Goal: Information Seeking & Learning: Learn about a topic

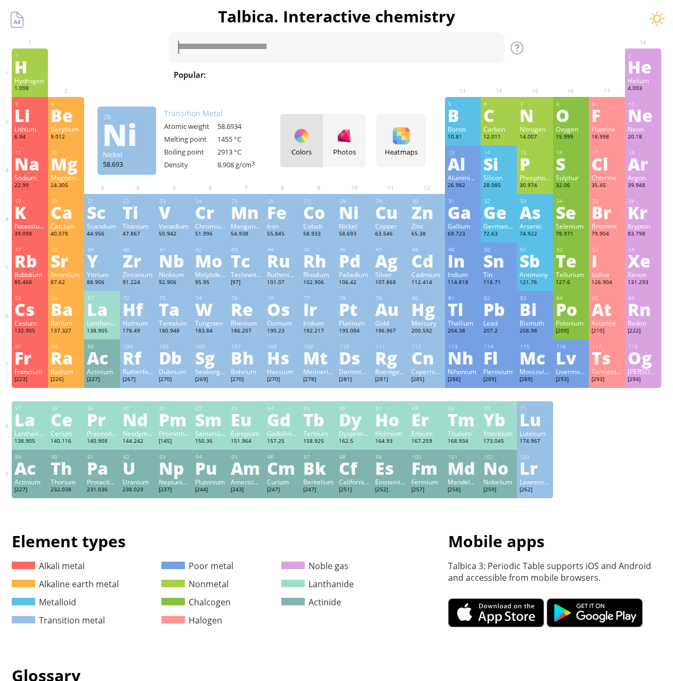
click at [358, 211] on div "Ni" at bounding box center [354, 212] width 31 height 17
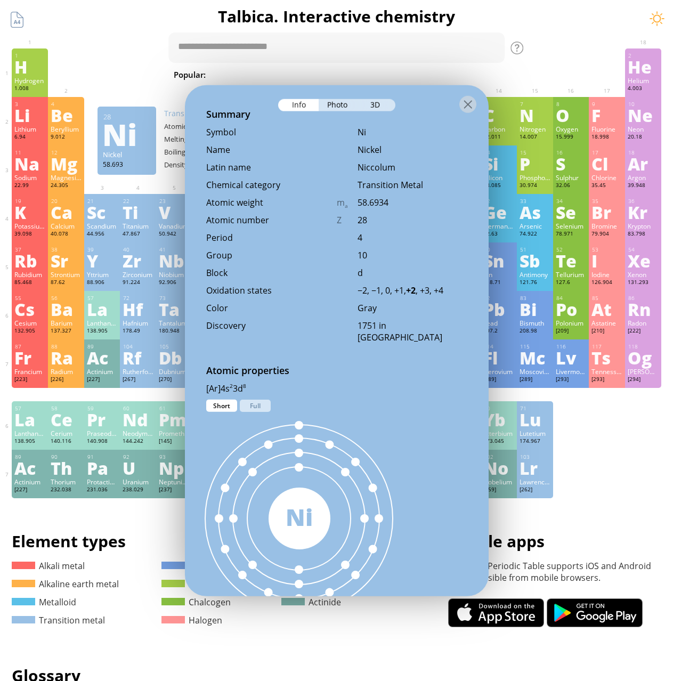
scroll to position [320, 0]
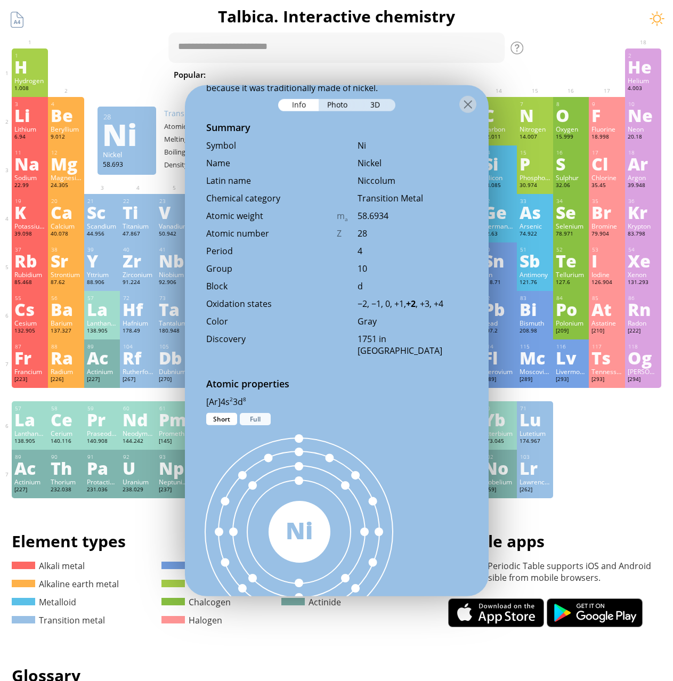
click at [249, 418] on div "Full" at bounding box center [255, 419] width 31 height 12
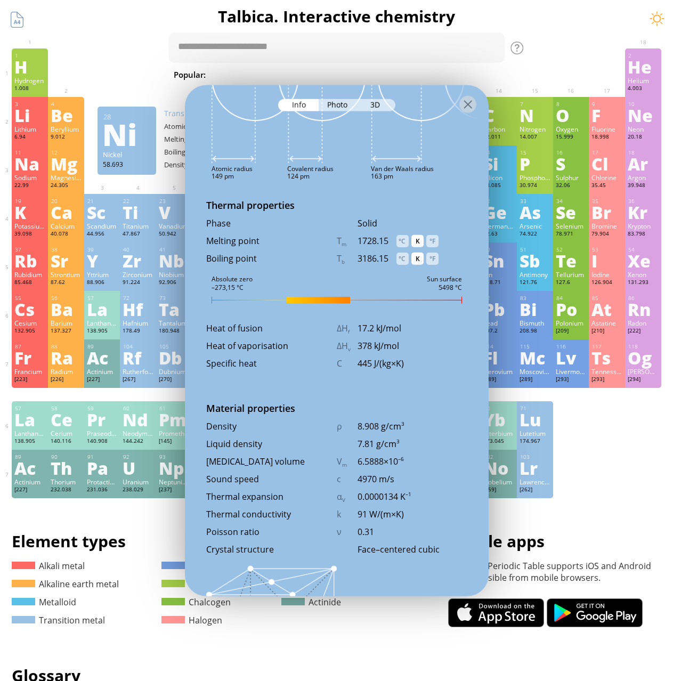
scroll to position [1120, 0]
drag, startPoint x: 337, startPoint y: 295, endPoint x: 421, endPoint y: 286, distance: 84.2
click at [420, 287] on div "28 Ni Nickel 58.693 Ductile and malleable silvery–white transition metal. In pu…" at bounding box center [337, 340] width 304 height 511
click at [421, 252] on div "Melting point T m 1728.15 °C K °F" at bounding box center [337, 245] width 304 height 18
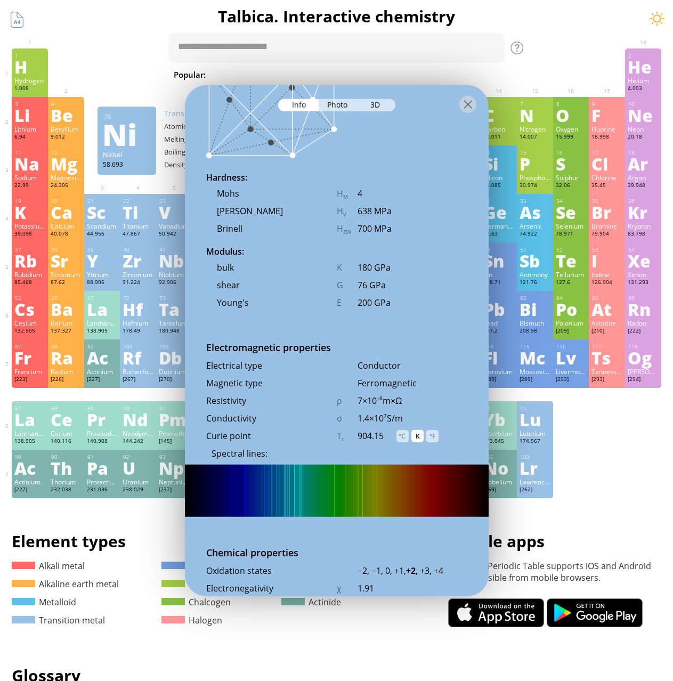
scroll to position [1813, 0]
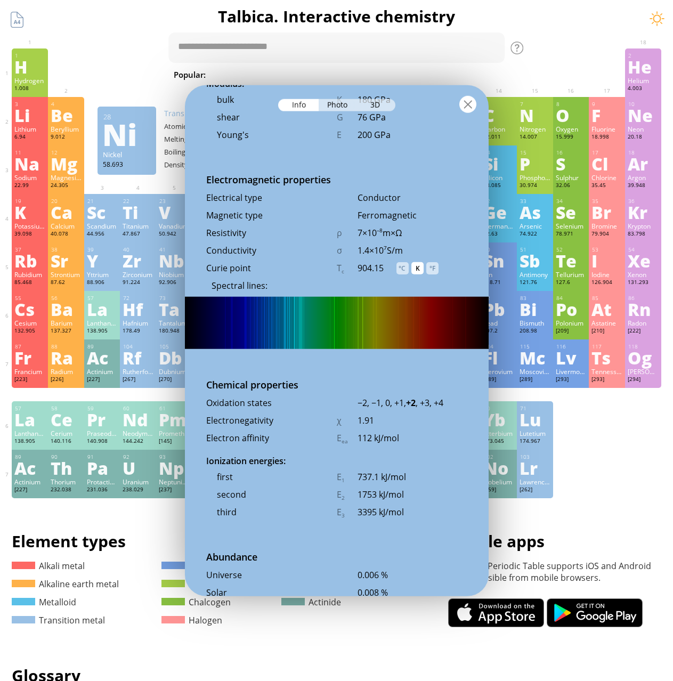
click at [475, 97] on div at bounding box center [468, 104] width 17 height 17
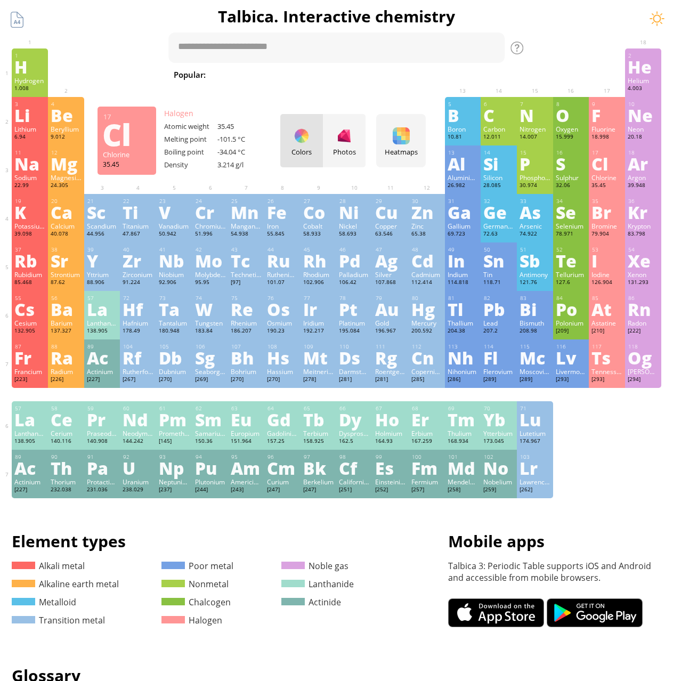
click at [614, 179] on div "Chlorine" at bounding box center [607, 177] width 31 height 9
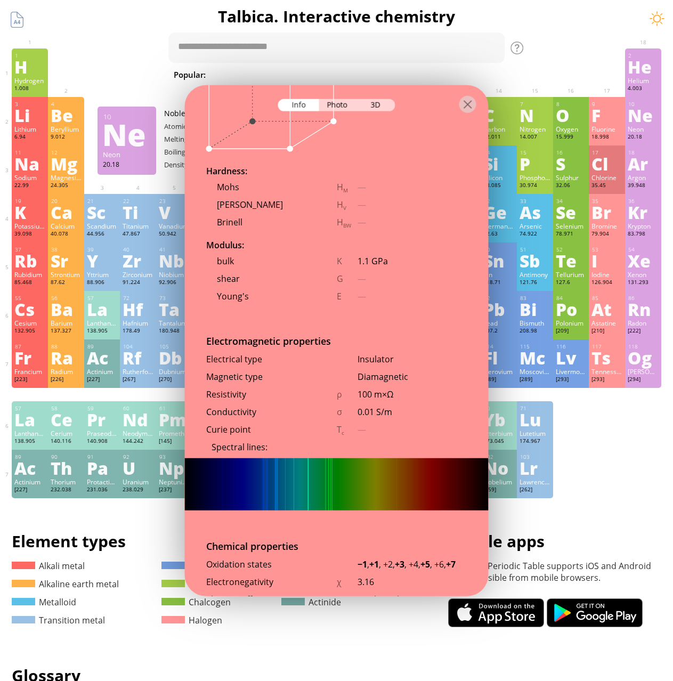
scroll to position [1793, 0]
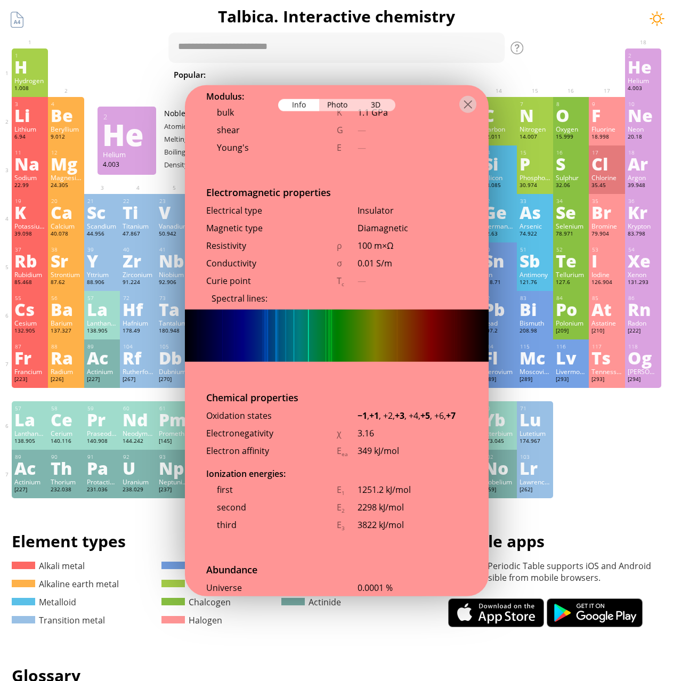
click at [653, 14] on div at bounding box center [657, 19] width 16 height 16
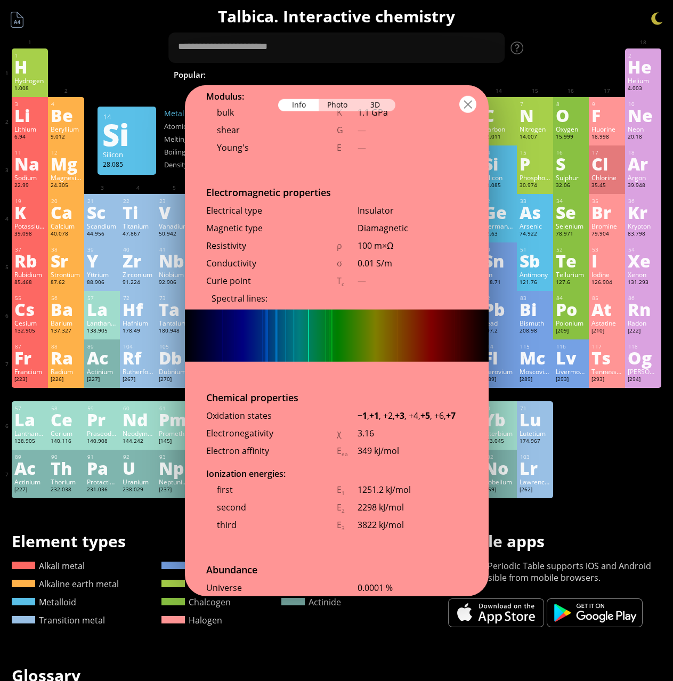
click at [475, 103] on div at bounding box center [468, 104] width 17 height 17
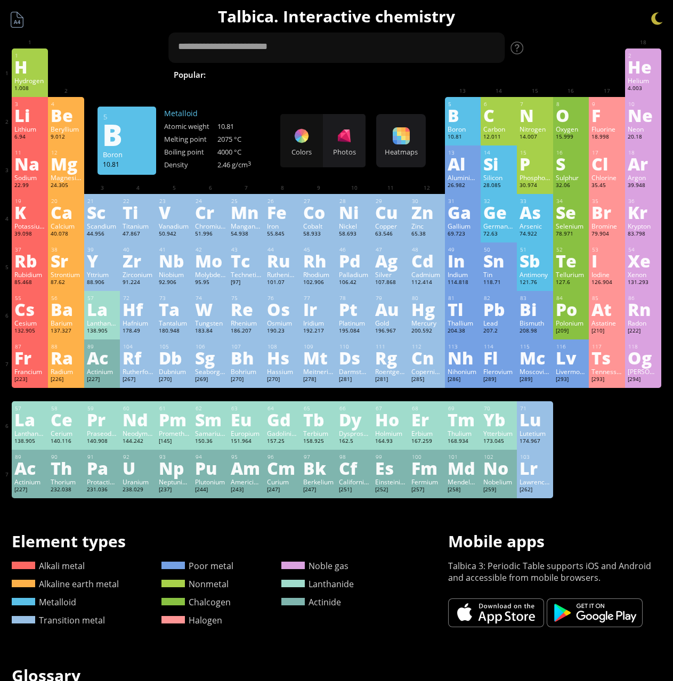
click at [474, 75] on span "Methane" at bounding box center [497, 74] width 46 height 13
type textarea "*******"
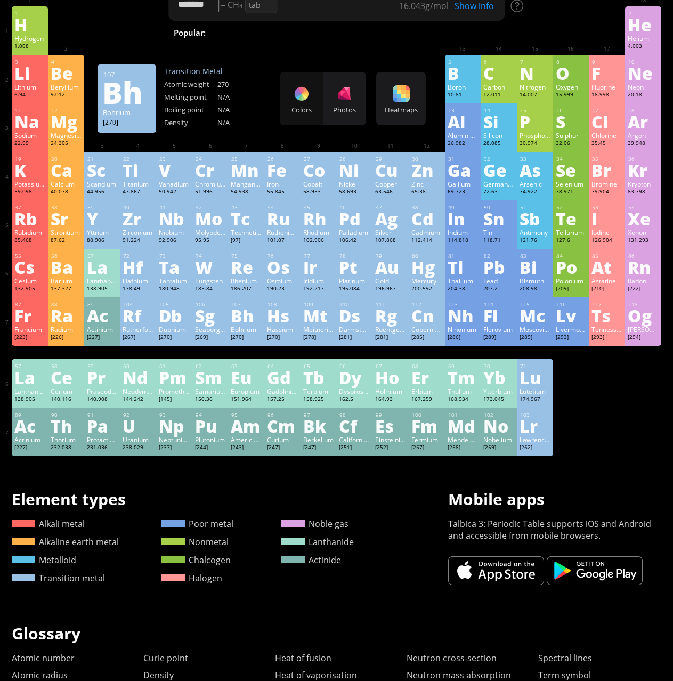
scroll to position [0, 0]
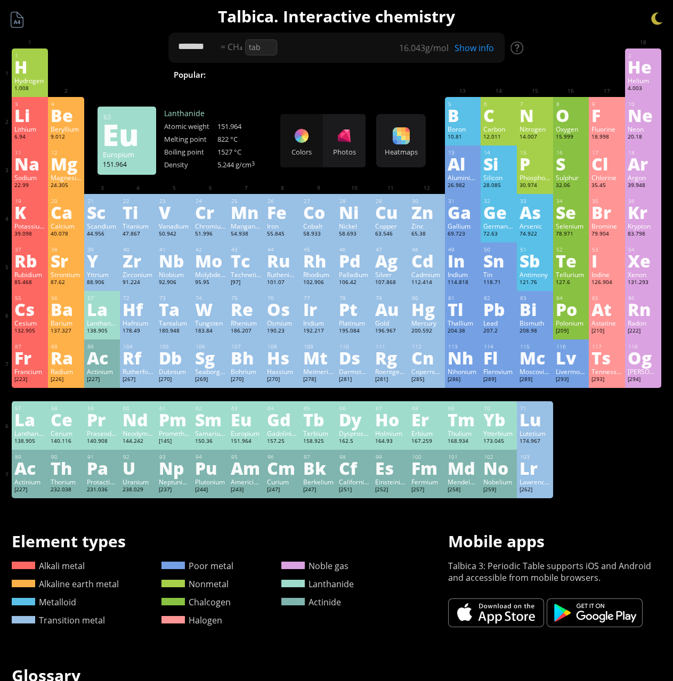
click at [246, 444] on div "151.964" at bounding box center [246, 442] width 31 height 9
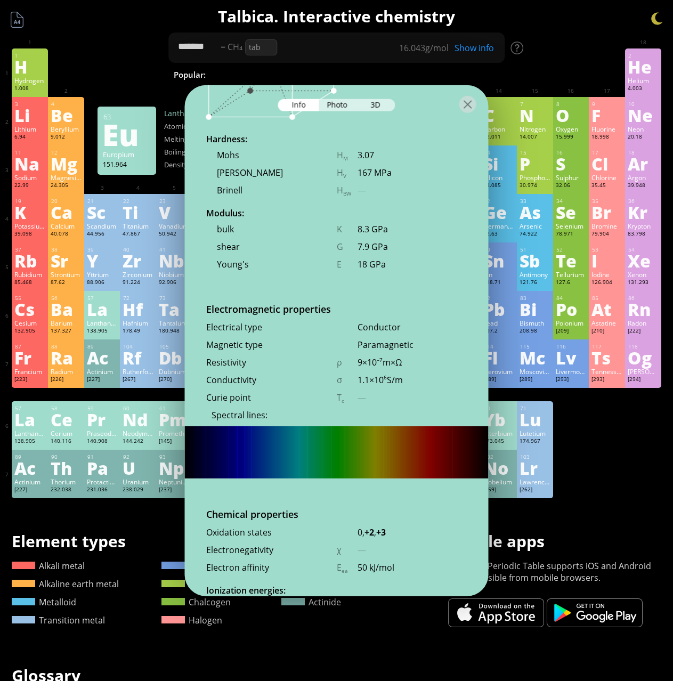
scroll to position [1879, 0]
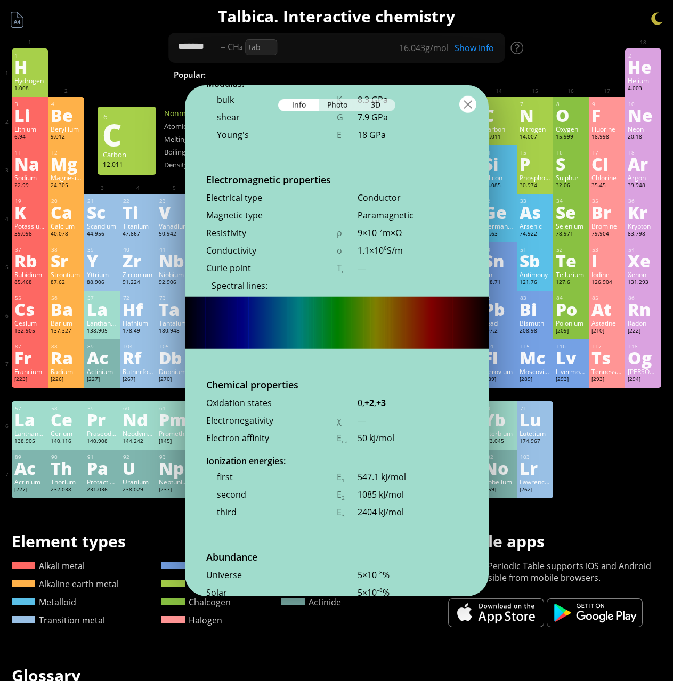
click at [463, 101] on div at bounding box center [468, 104] width 17 height 17
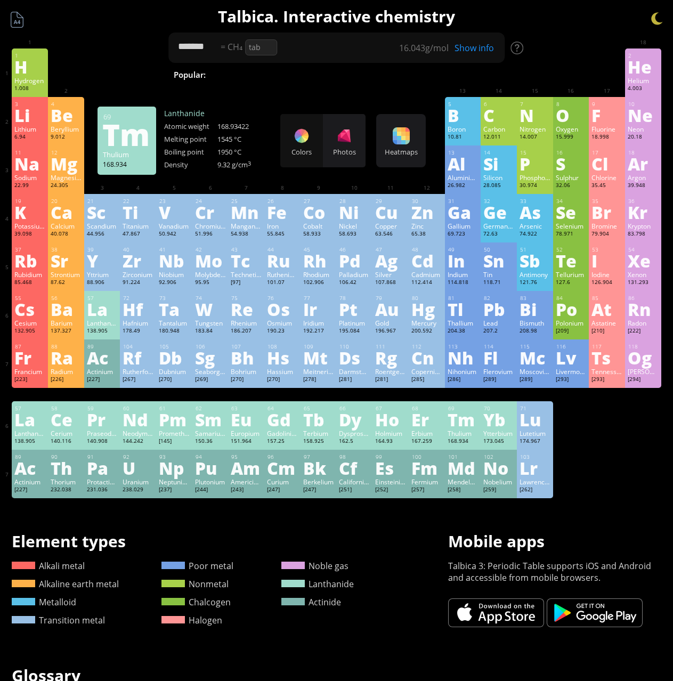
click at [487, 420] on div "70 Yb Ytterbium 173.045 0, +1, +2, +3 0, +1, +2, +3 819 °C 1196 °C 6.57 g/cm 3 …" at bounding box center [499, 426] width 36 height 49
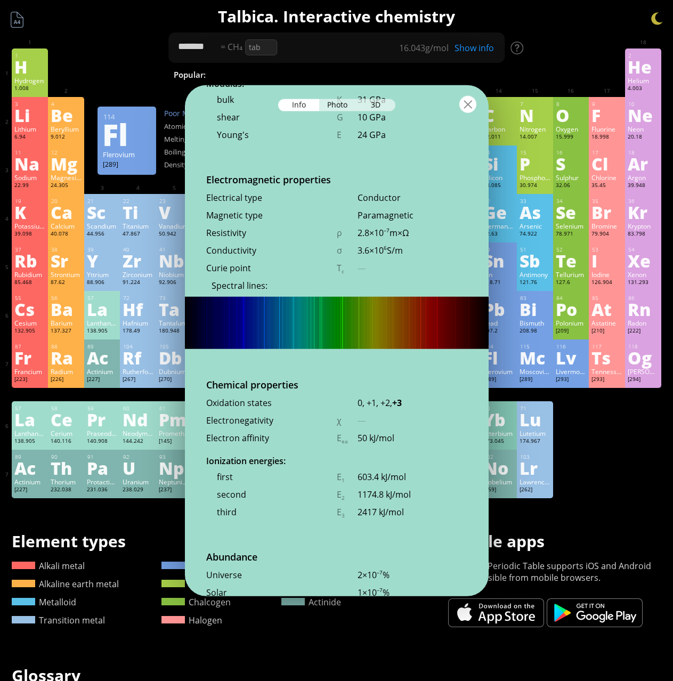
click at [474, 105] on div at bounding box center [468, 104] width 17 height 17
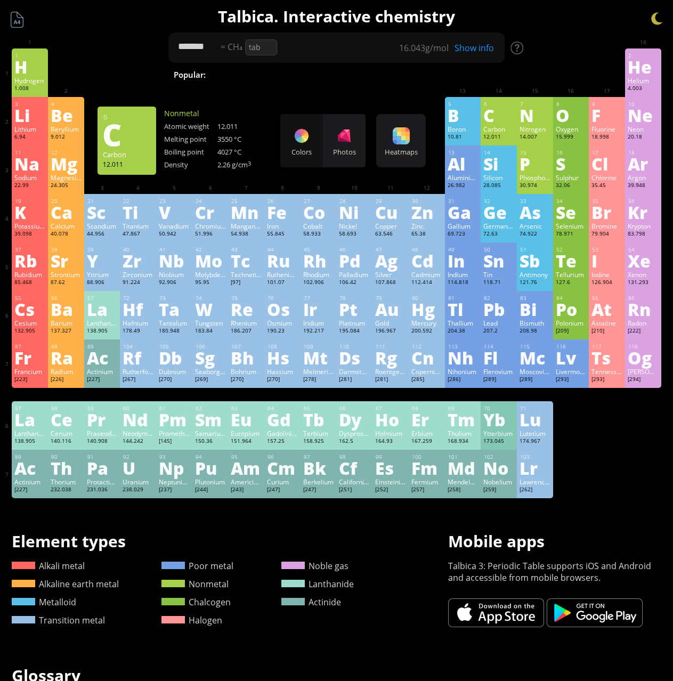
click at [512, 134] on div "12.011" at bounding box center [499, 137] width 31 height 9
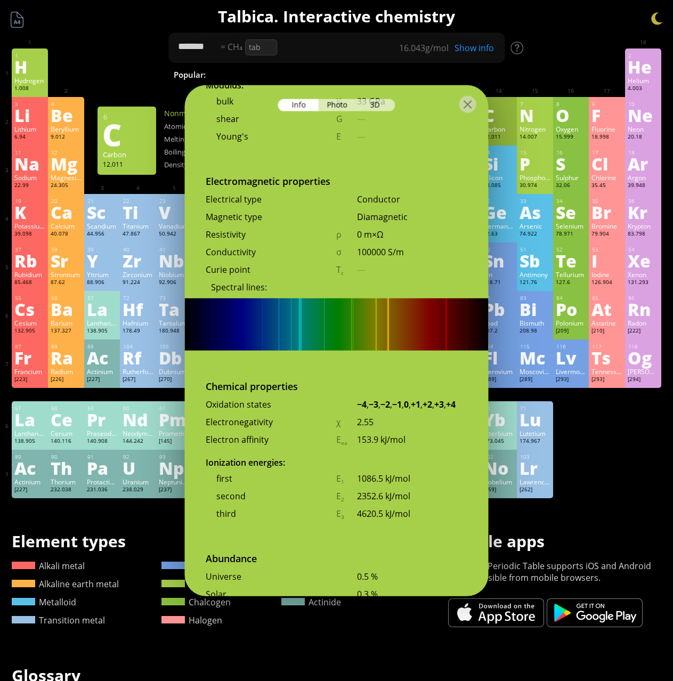
scroll to position [1928, 0]
click at [473, 107] on div at bounding box center [468, 104] width 17 height 17
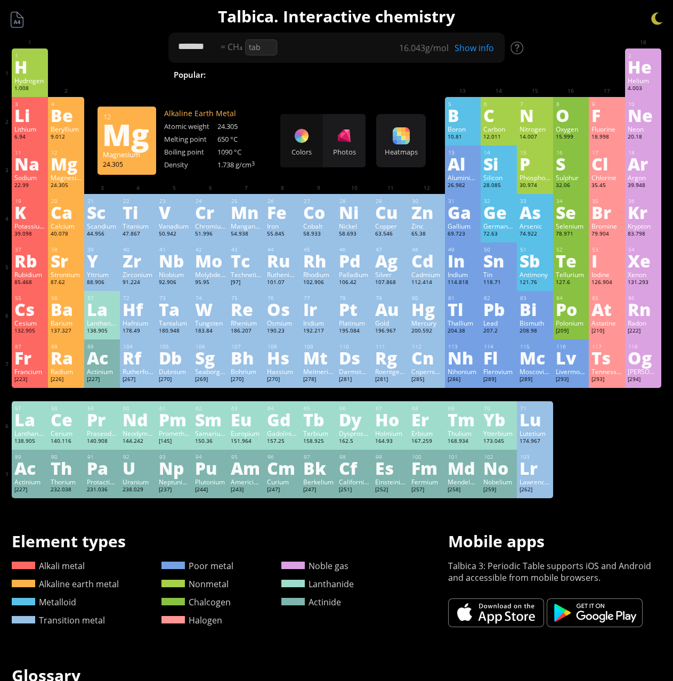
click at [65, 150] on div "12" at bounding box center [66, 152] width 30 height 7
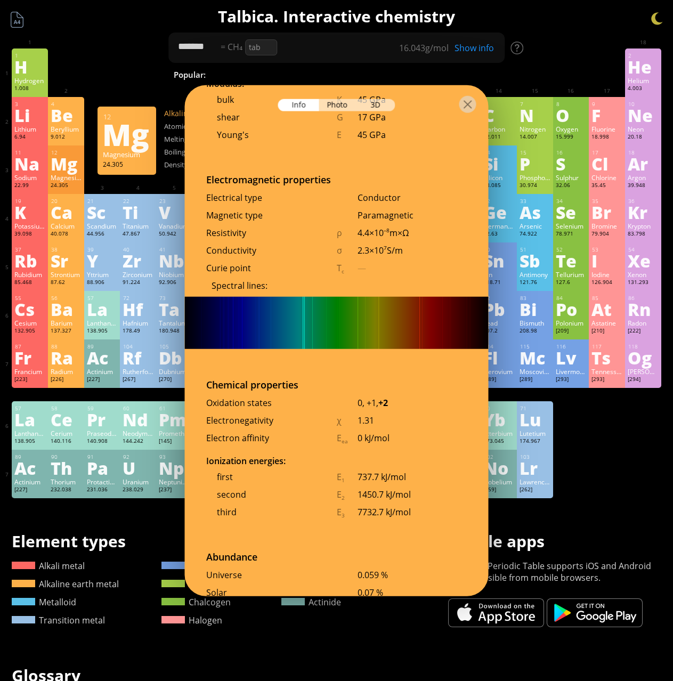
scroll to position [1867, 0]
click at [338, 106] on div "Photo" at bounding box center [338, 105] width 38 height 12
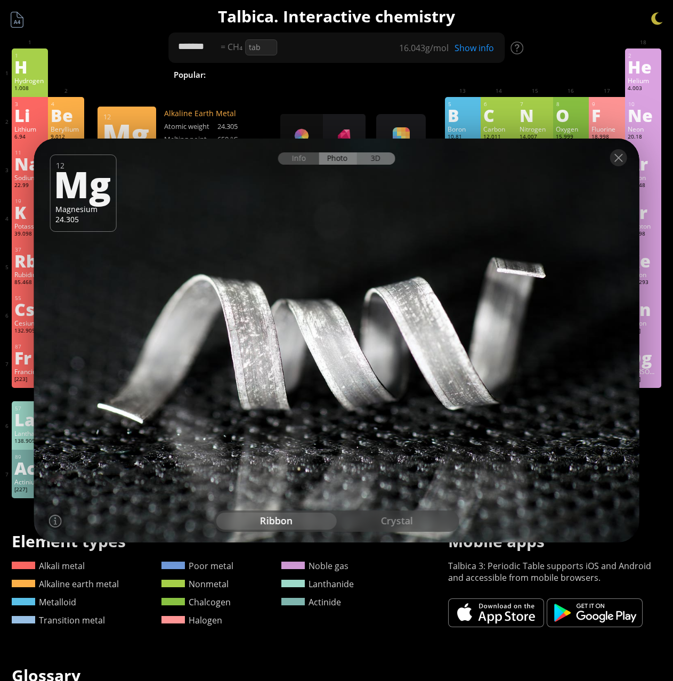
click at [384, 158] on div "3D" at bounding box center [376, 159] width 38 height 12
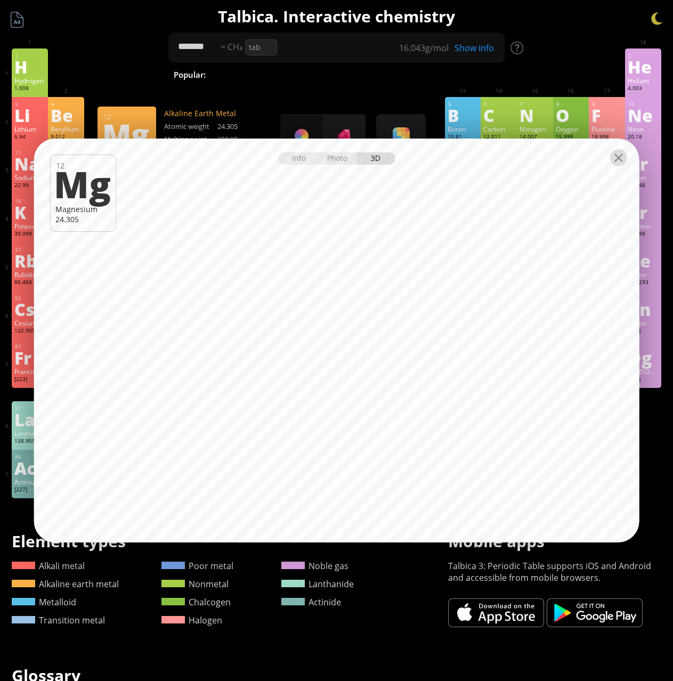
click at [619, 161] on div at bounding box center [619, 157] width 17 height 17
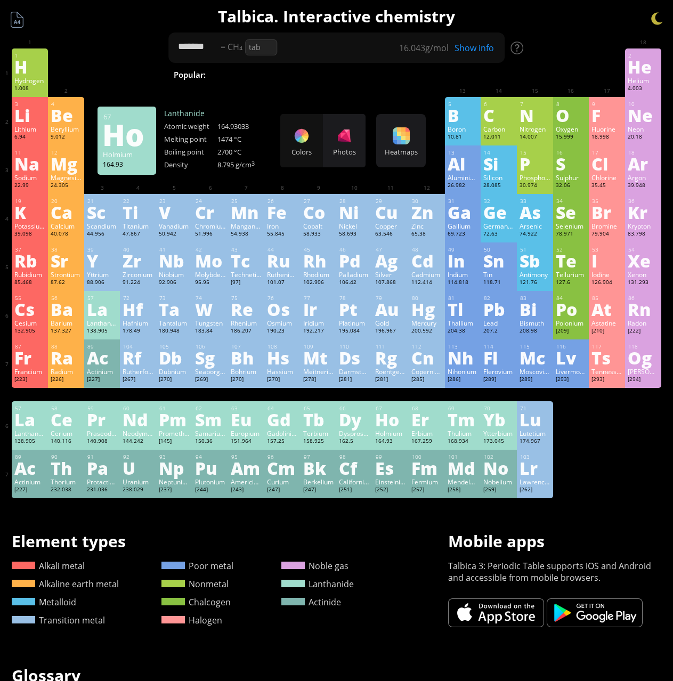
click at [405, 414] on div "Ho" at bounding box center [390, 419] width 31 height 17
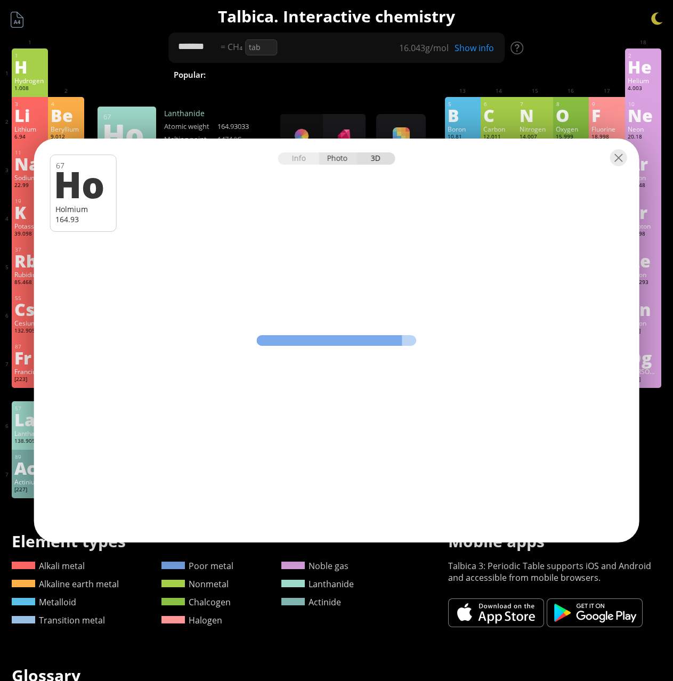
click at [343, 160] on div "Photo" at bounding box center [338, 159] width 38 height 12
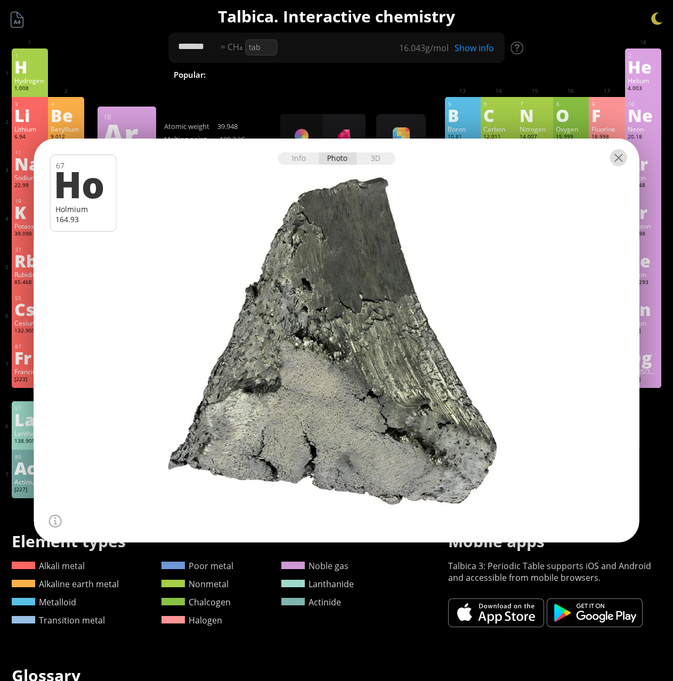
click at [614, 156] on div at bounding box center [619, 157] width 17 height 17
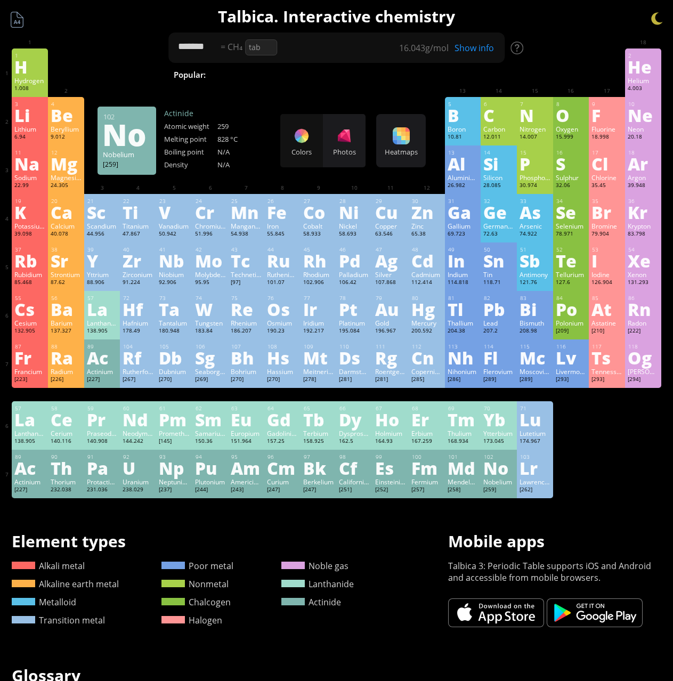
click at [499, 477] on div "No" at bounding box center [499, 468] width 31 height 17
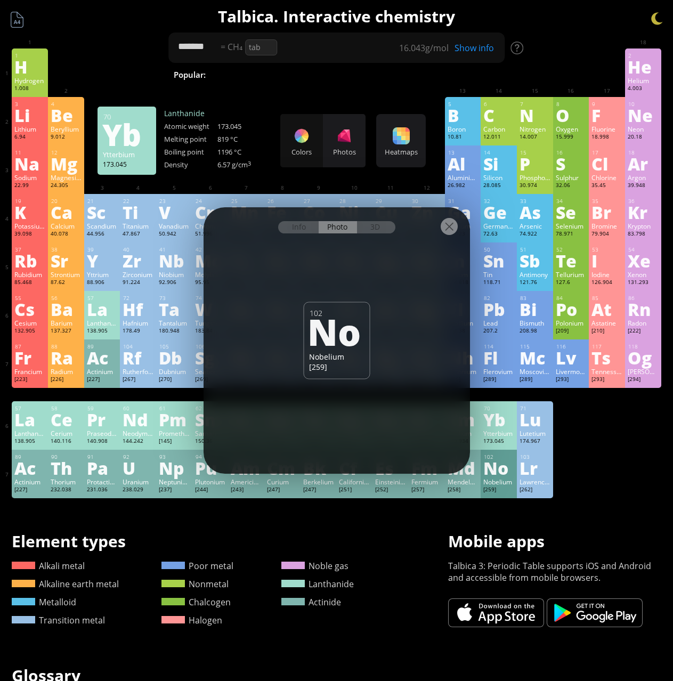
click at [449, 227] on div at bounding box center [449, 226] width 17 height 17
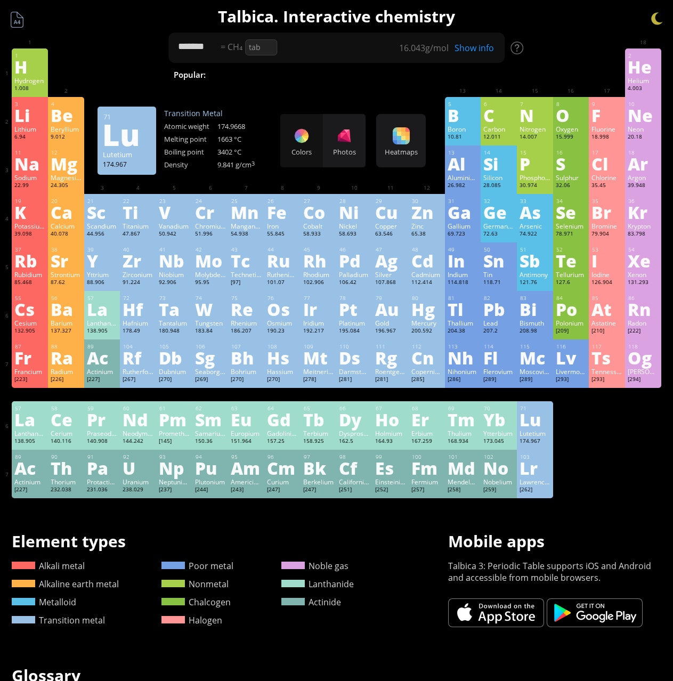
click at [547, 414] on div "Lu" at bounding box center [535, 419] width 31 height 17
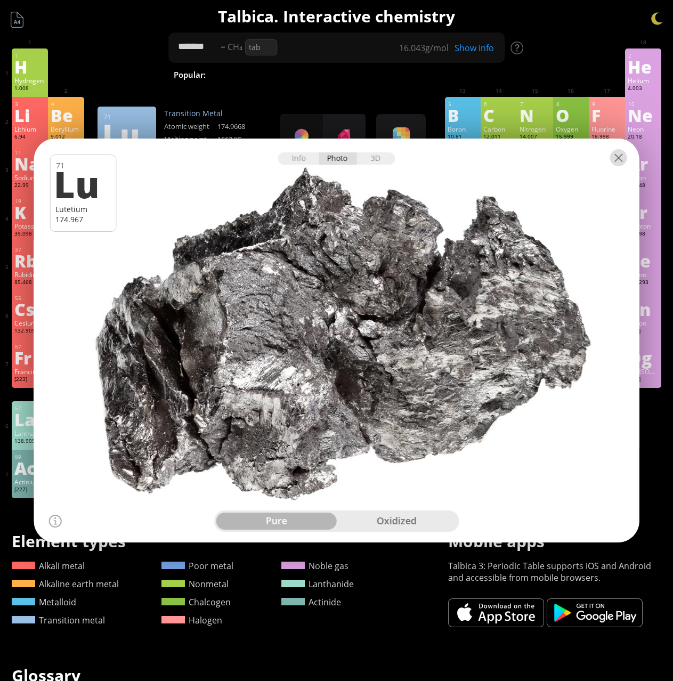
click at [620, 162] on div at bounding box center [619, 157] width 17 height 17
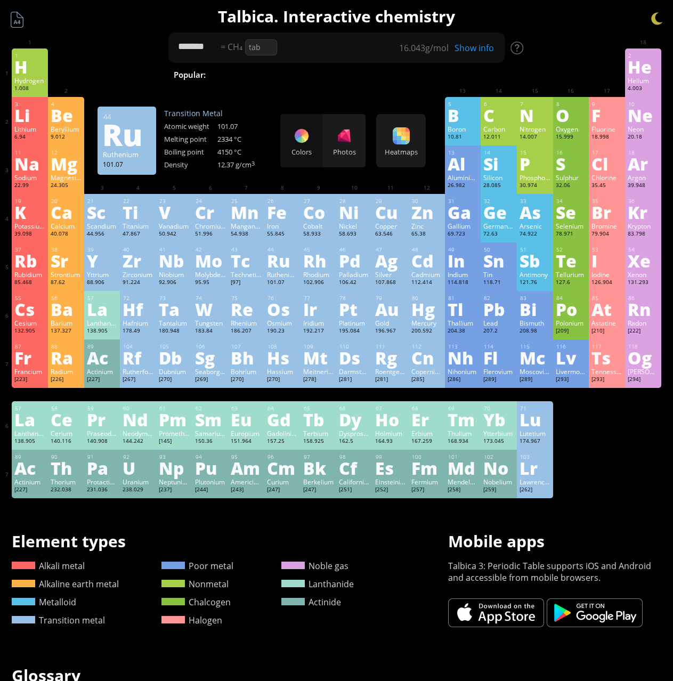
click at [294, 253] on div "Ru" at bounding box center [282, 260] width 31 height 17
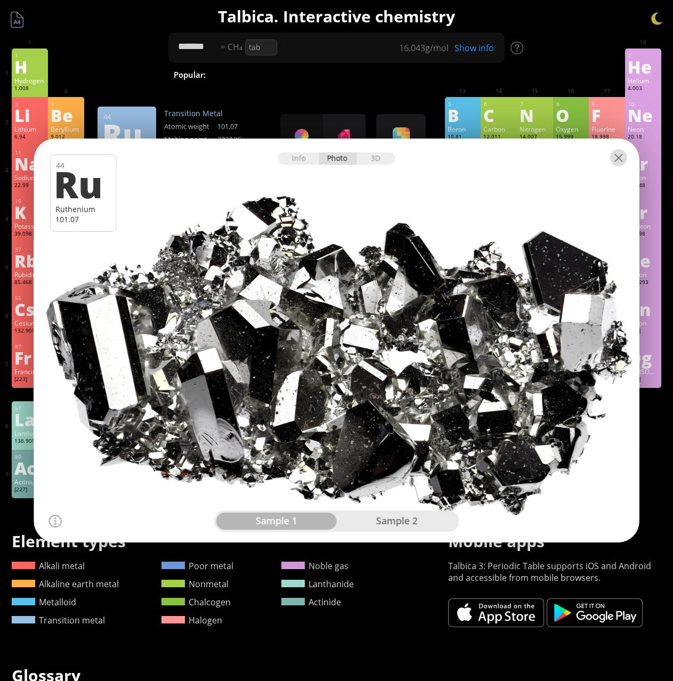
click at [619, 164] on div at bounding box center [619, 157] width 17 height 17
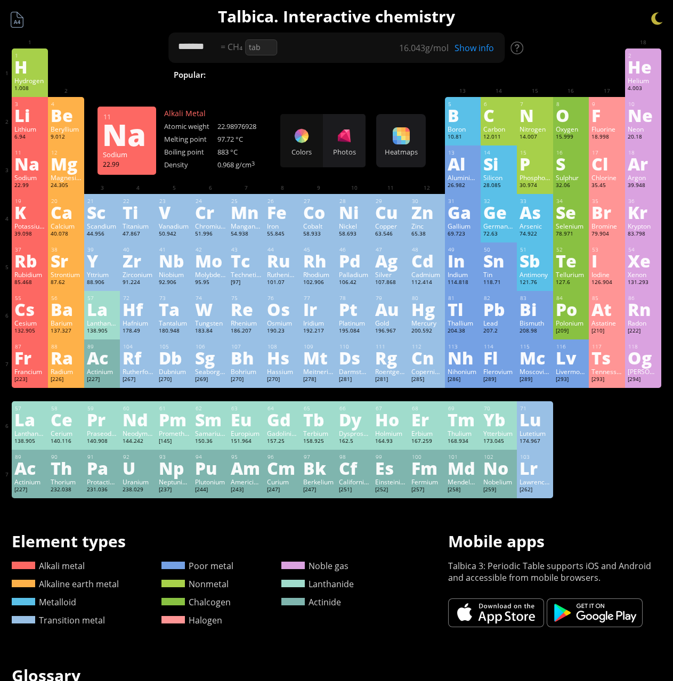
click at [40, 162] on div "Na" at bounding box center [29, 163] width 31 height 17
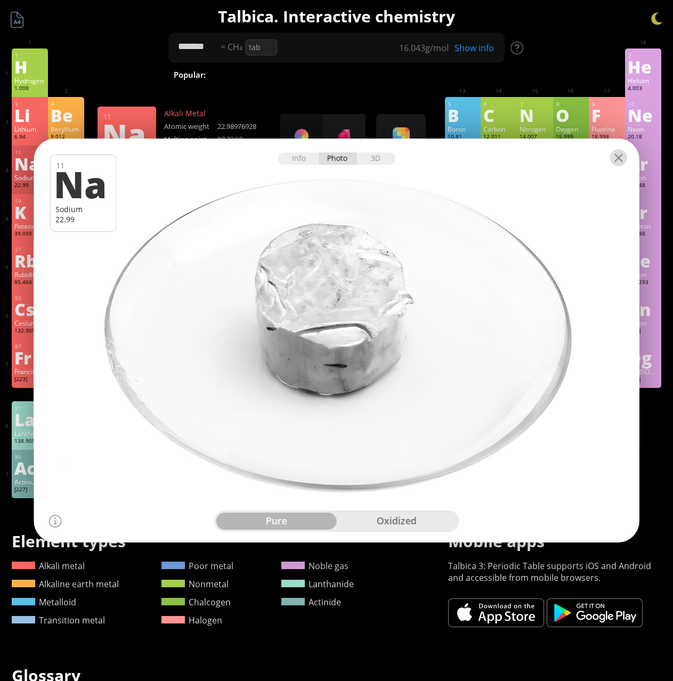
click at [624, 156] on div at bounding box center [619, 157] width 17 height 17
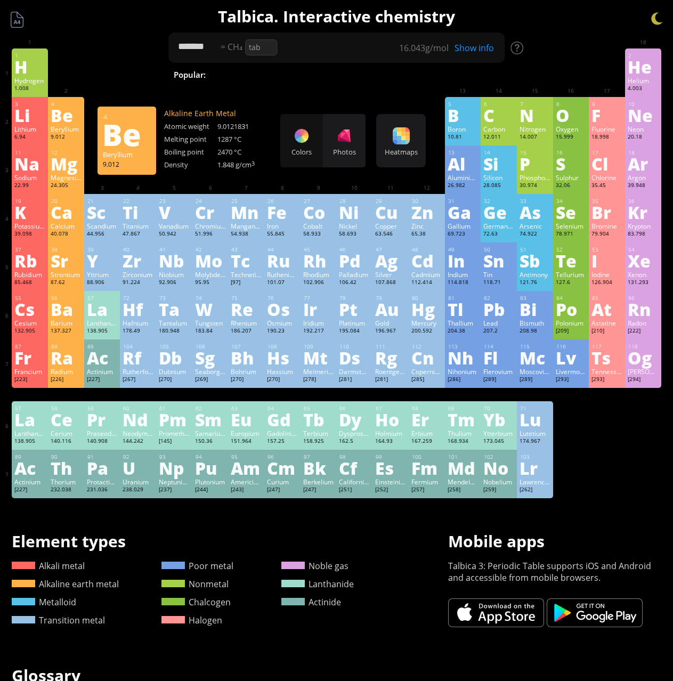
click at [61, 119] on div "Be" at bounding box center [66, 115] width 31 height 17
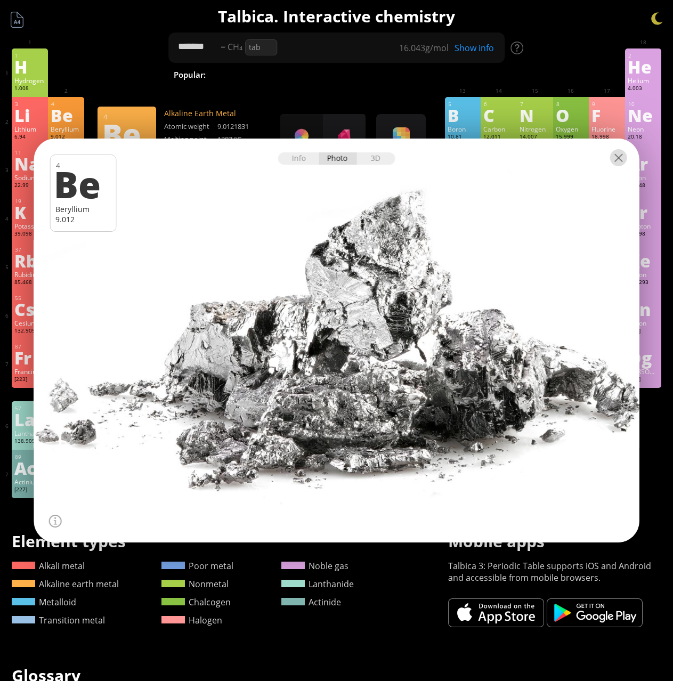
click at [624, 164] on div at bounding box center [619, 157] width 17 height 17
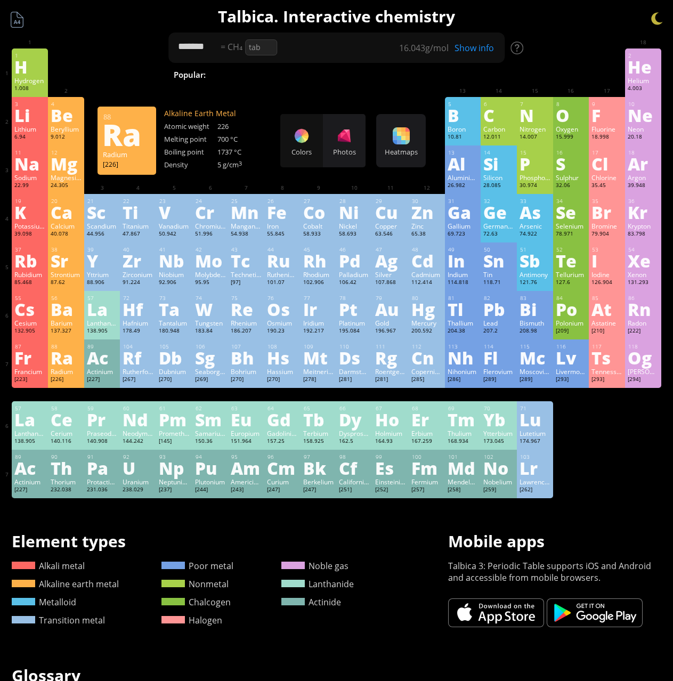
click at [51, 347] on div "88 Ra Radium [226] +2 +2 700 °C 1737 °C 5 g/cm 3 [Rn]7s 2" at bounding box center [66, 364] width 36 height 49
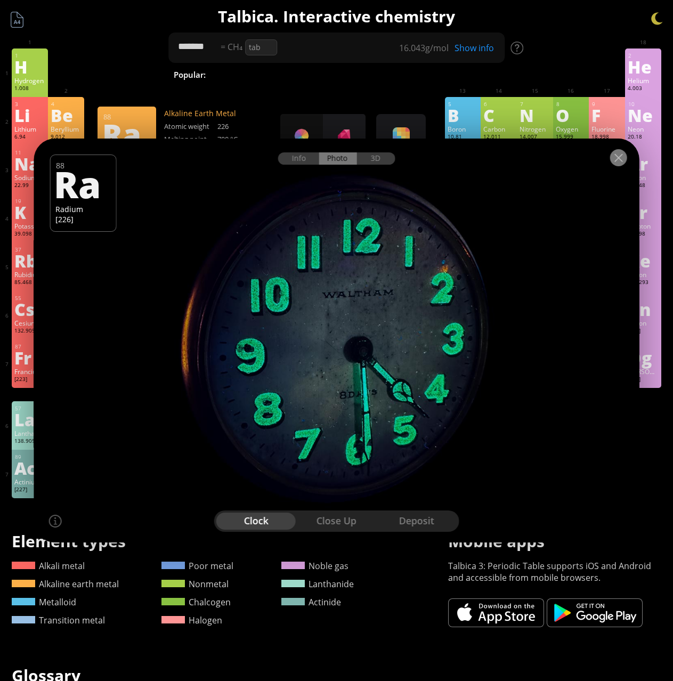
click at [625, 161] on div at bounding box center [619, 157] width 17 height 17
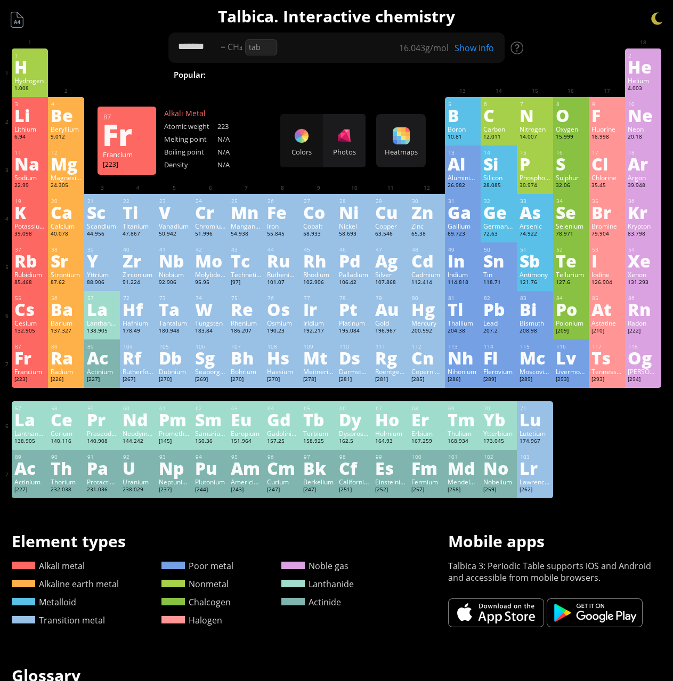
click at [29, 356] on div "Fr" at bounding box center [29, 357] width 31 height 17
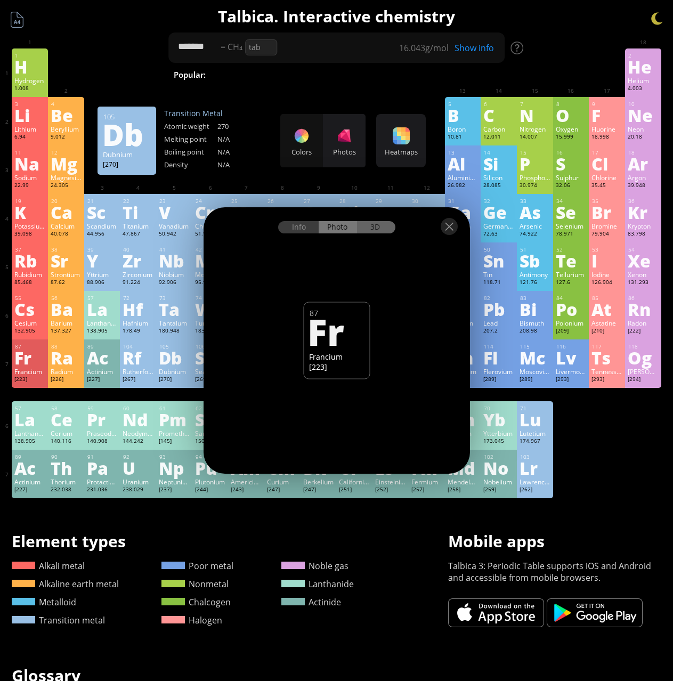
click at [364, 226] on div "3D" at bounding box center [376, 227] width 38 height 12
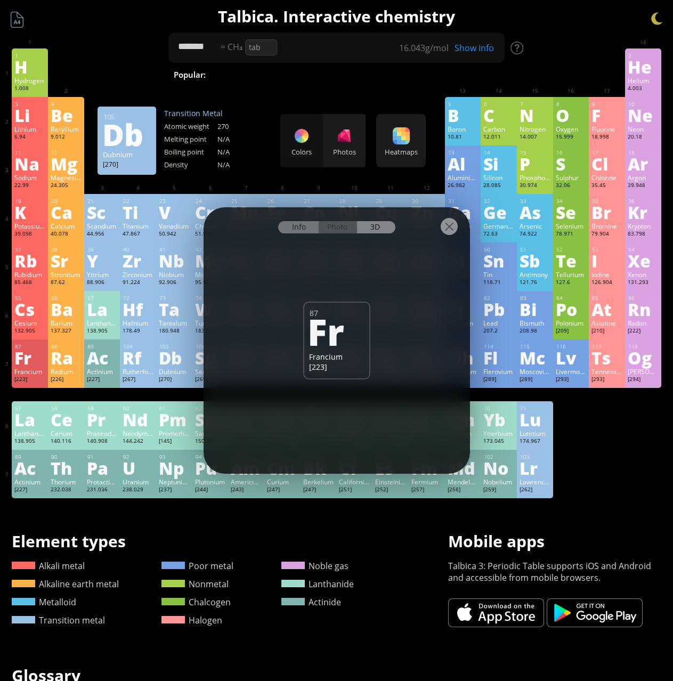
click at [298, 229] on div "Info" at bounding box center [298, 227] width 41 height 12
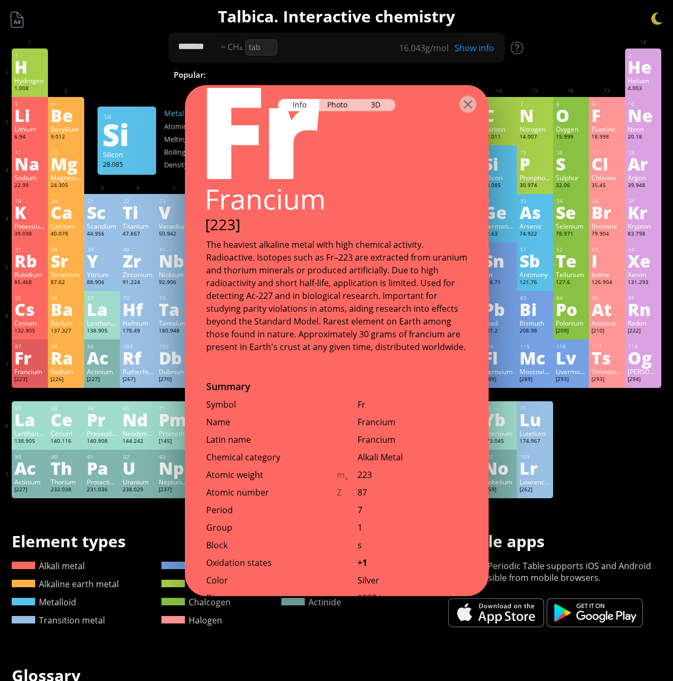
scroll to position [0, 0]
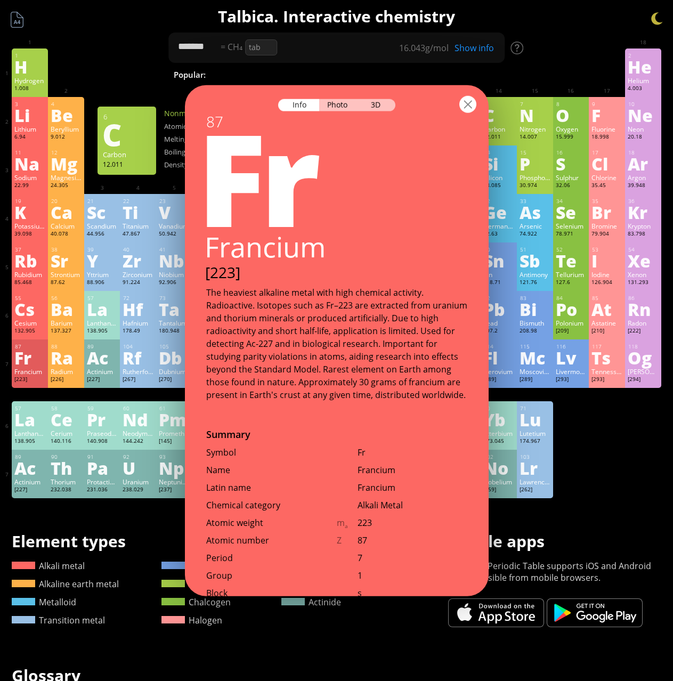
click at [464, 102] on div at bounding box center [468, 104] width 17 height 17
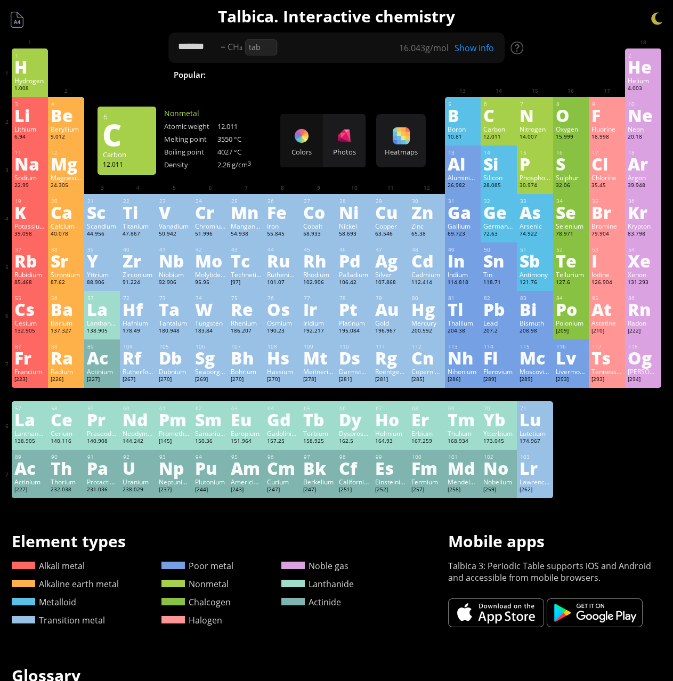
click at [491, 48] on div "Show info" at bounding box center [478, 48] width 53 height 12
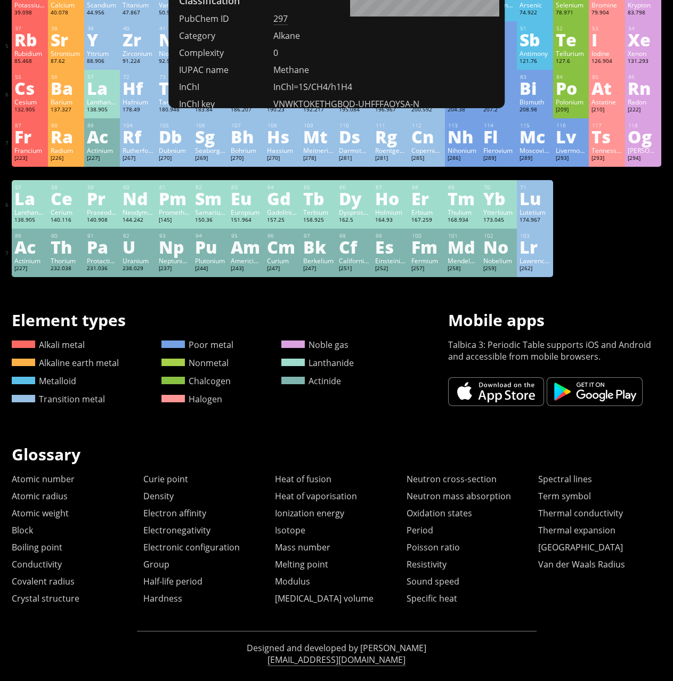
scroll to position [236, 0]
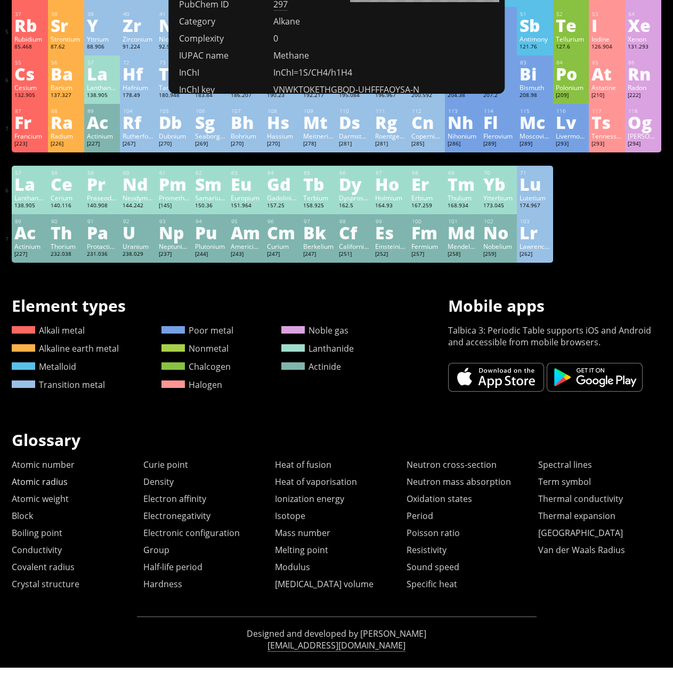
click at [46, 483] on link "Atomic radius" at bounding box center [40, 482] width 56 height 12
